Goal: Task Accomplishment & Management: Manage account settings

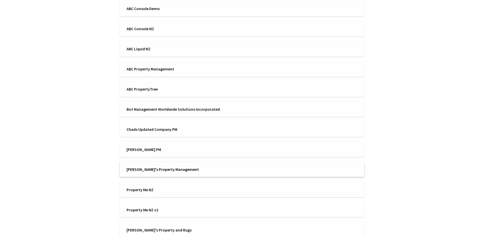
scroll to position [141, 0]
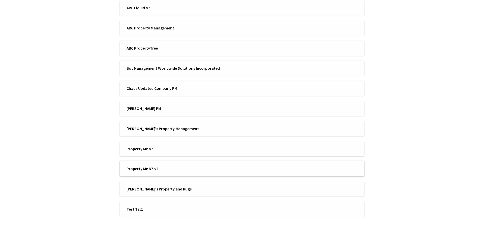
click at [194, 170] on span "Property Me NZ v2" at bounding box center [182, 169] width 112 height 6
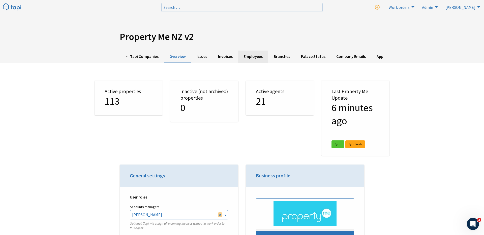
click at [257, 55] on link "Employees" at bounding box center [253, 57] width 30 height 12
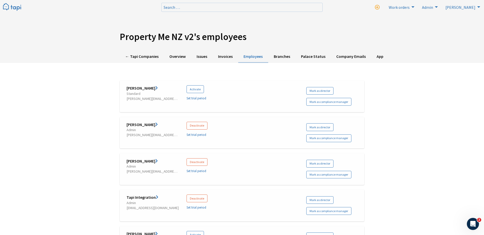
scroll to position [1721, 0]
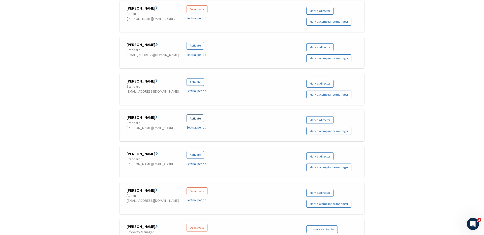
click at [197, 118] on button "Activate" at bounding box center [194, 119] width 17 height 8
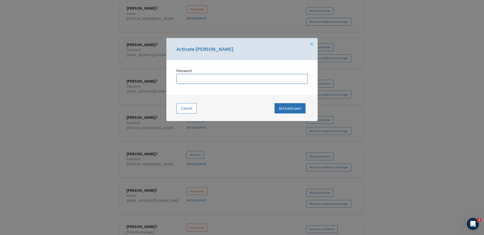
click at [243, 77] on input "Password: The password must be 8-100 characters and contain at least 1 uppercas…" at bounding box center [241, 79] width 131 height 10
type input "Tapi_2025"
click at [274, 103] on button "Activate user" at bounding box center [289, 108] width 31 height 10
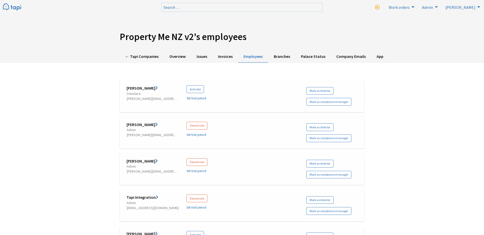
click at [16, 9] on img at bounding box center [12, 7] width 18 height 8
